Goal: Information Seeking & Learning: Learn about a topic

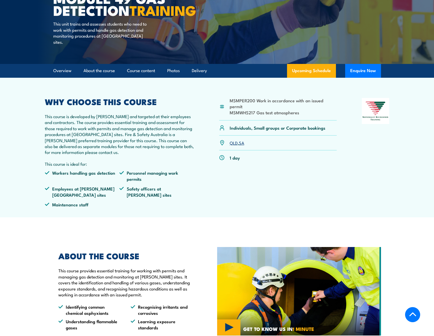
scroll to position [102, 0]
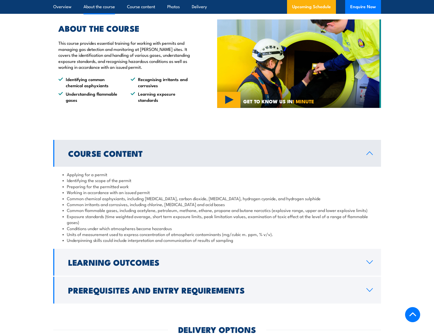
scroll to position [333, 0]
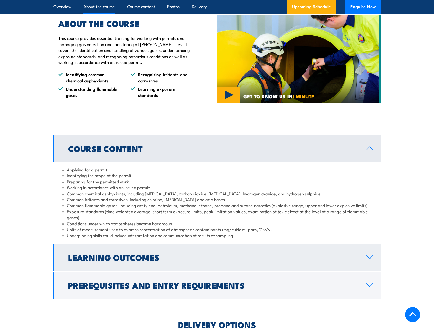
click at [143, 254] on h2 "Learning Outcomes" at bounding box center [213, 257] width 290 height 7
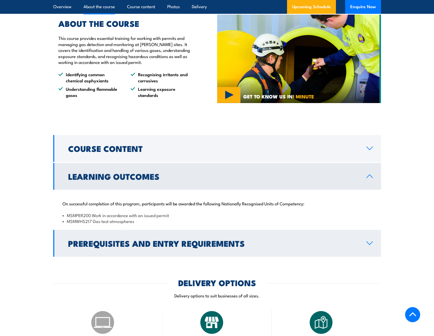
click at [170, 240] on h2 "Prerequisites and Entry Requirements" at bounding box center [213, 243] width 290 height 7
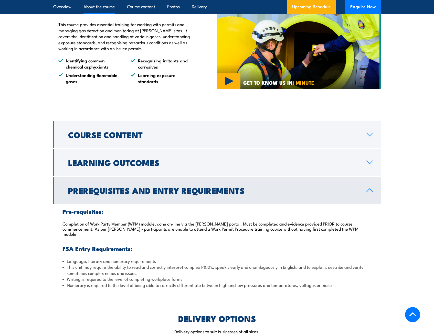
scroll to position [397, 0]
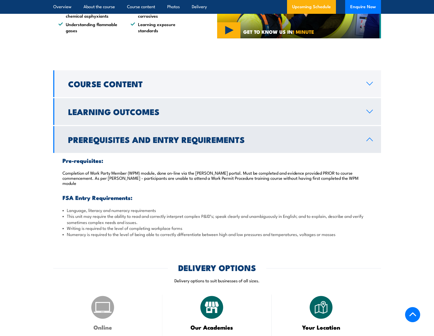
click at [107, 109] on h2 "Learning Outcomes" at bounding box center [213, 111] width 290 height 7
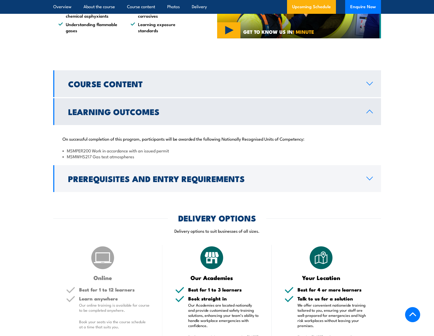
click at [112, 80] on h2 "Course Content" at bounding box center [213, 83] width 290 height 7
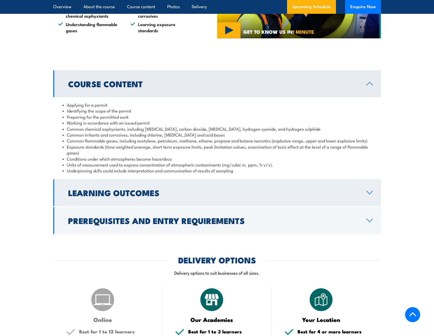
click at [187, 189] on h2 "Learning Outcomes" at bounding box center [213, 192] width 290 height 7
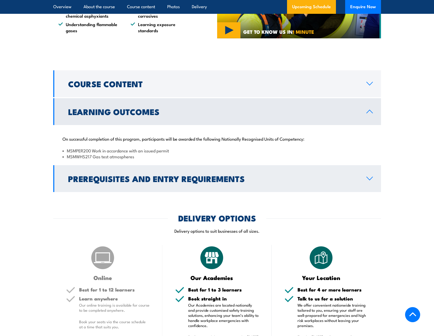
click at [126, 165] on link "Prerequisites and Entry Requirements" at bounding box center [216, 178] width 327 height 27
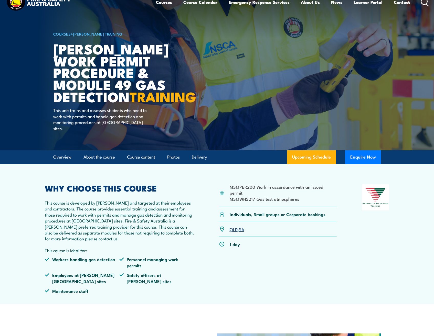
scroll to position [0, 0]
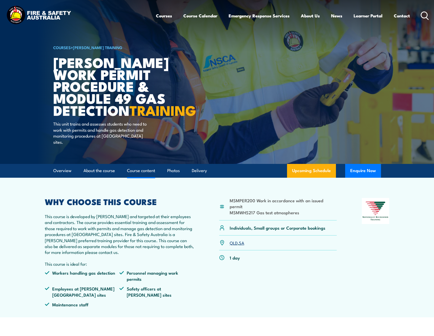
click at [143, 178] on link "Course content" at bounding box center [141, 171] width 28 height 14
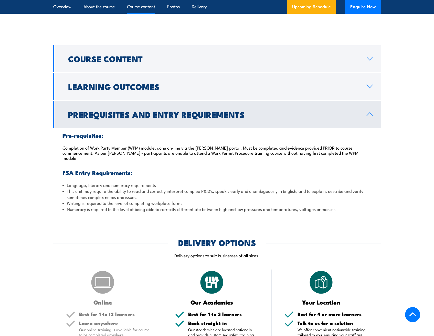
scroll to position [430, 0]
